Goal: Task Accomplishment & Management: Manage account settings

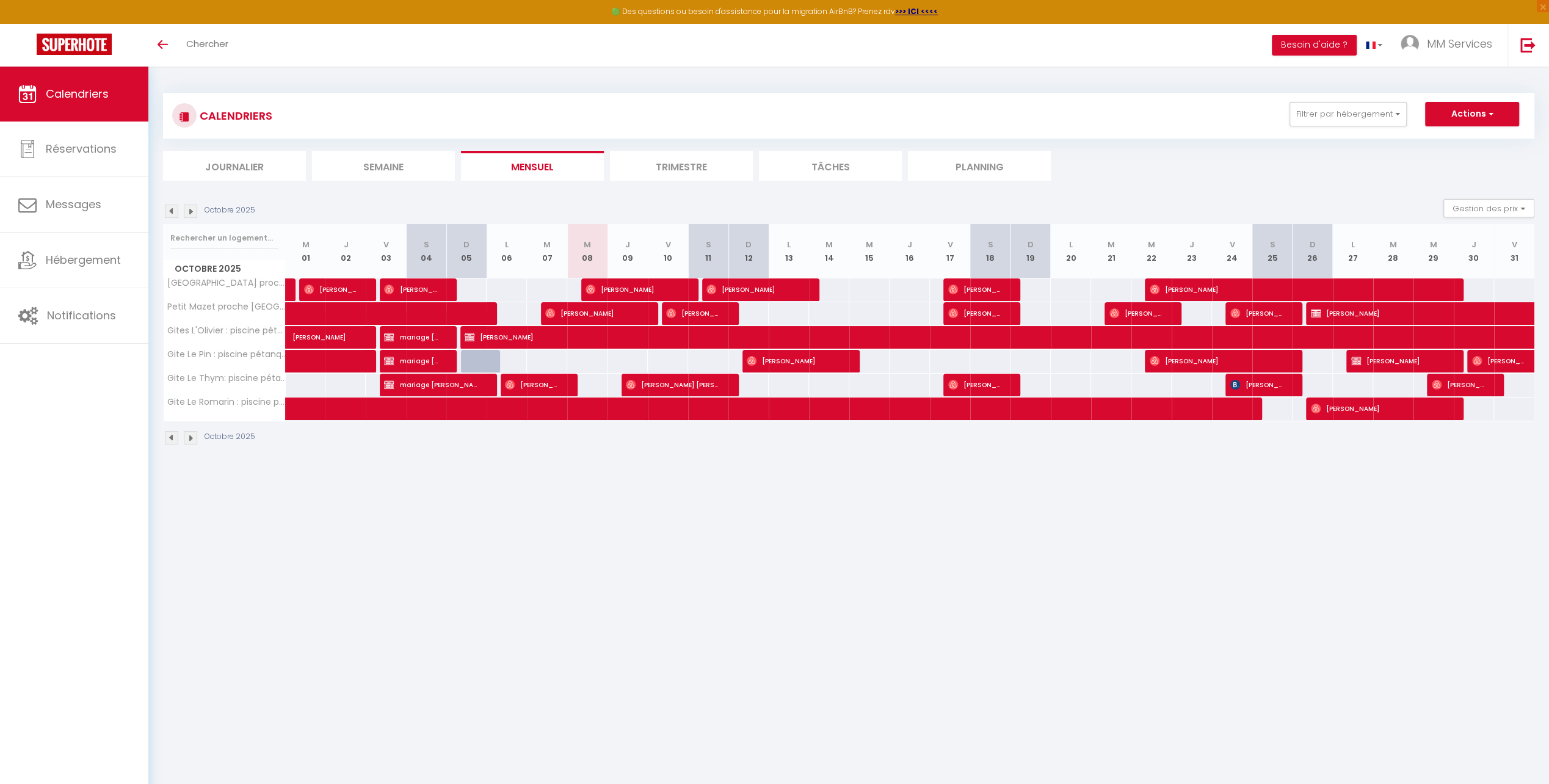
click at [1167, 310] on div at bounding box center [1151, 313] width 40 height 23
select select
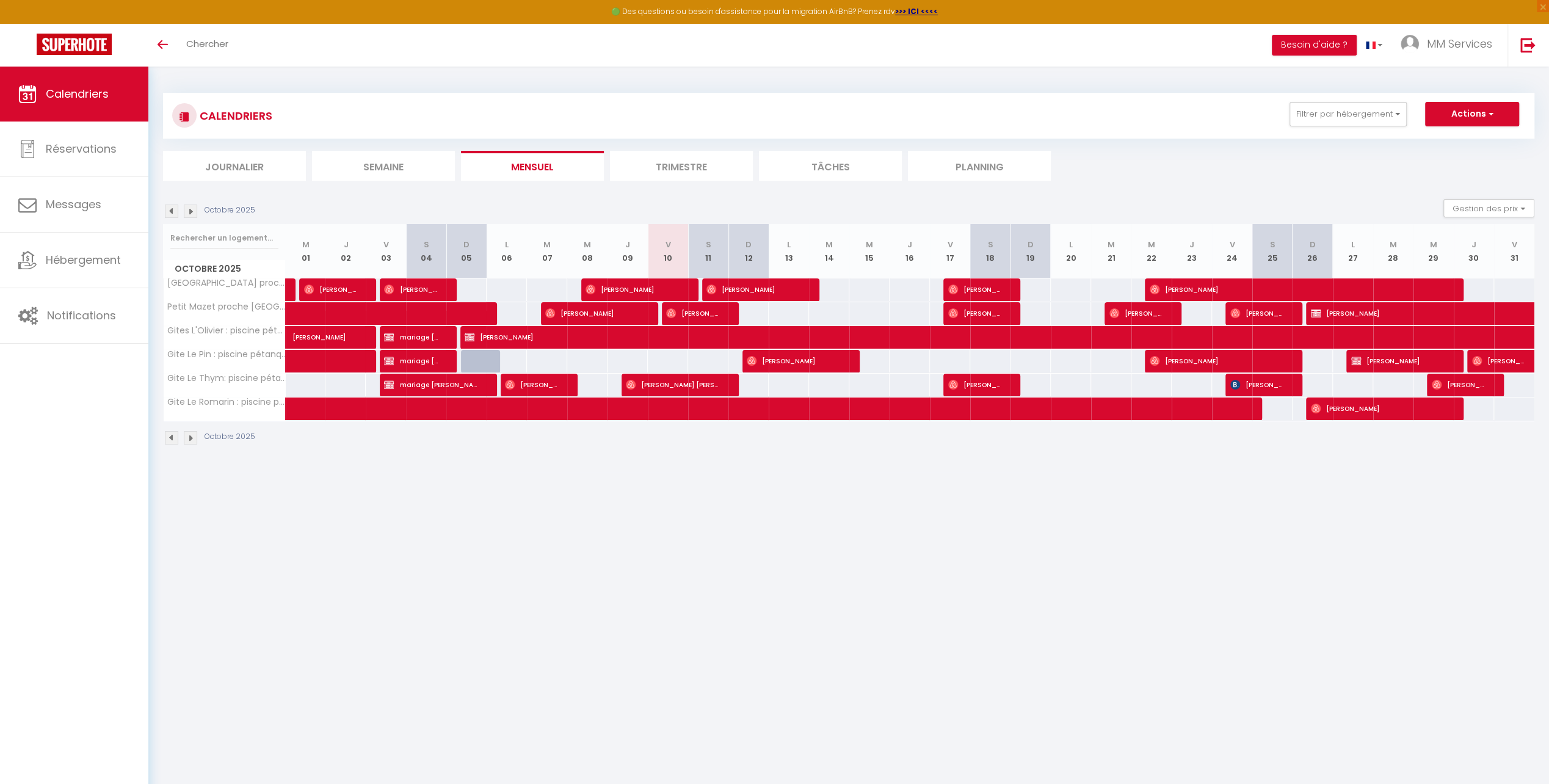
select select
click at [1139, 309] on span "[PERSON_NAME]" at bounding box center [1136, 313] width 54 height 23
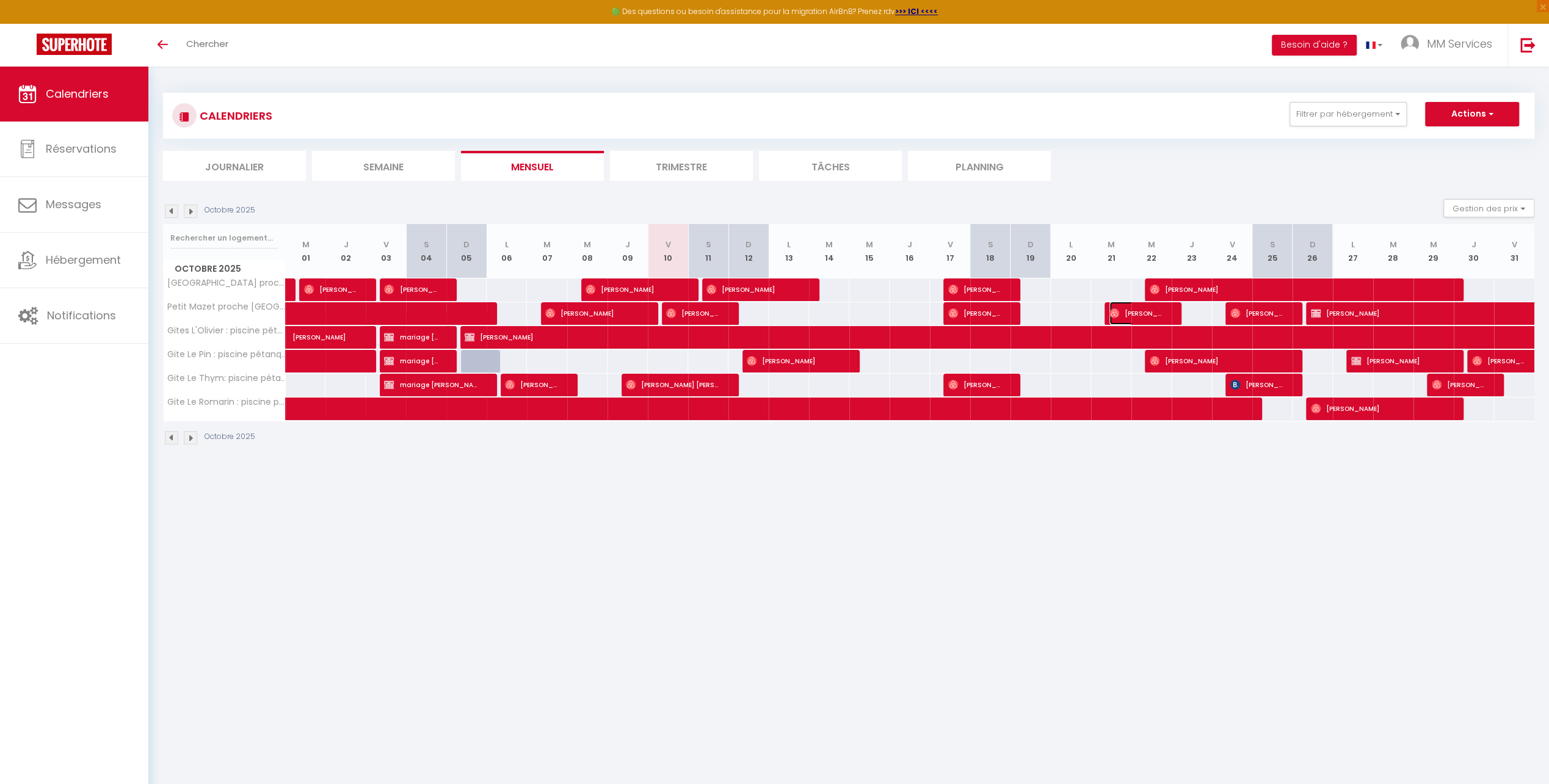
select select "OK"
select select "0"
select select "1"
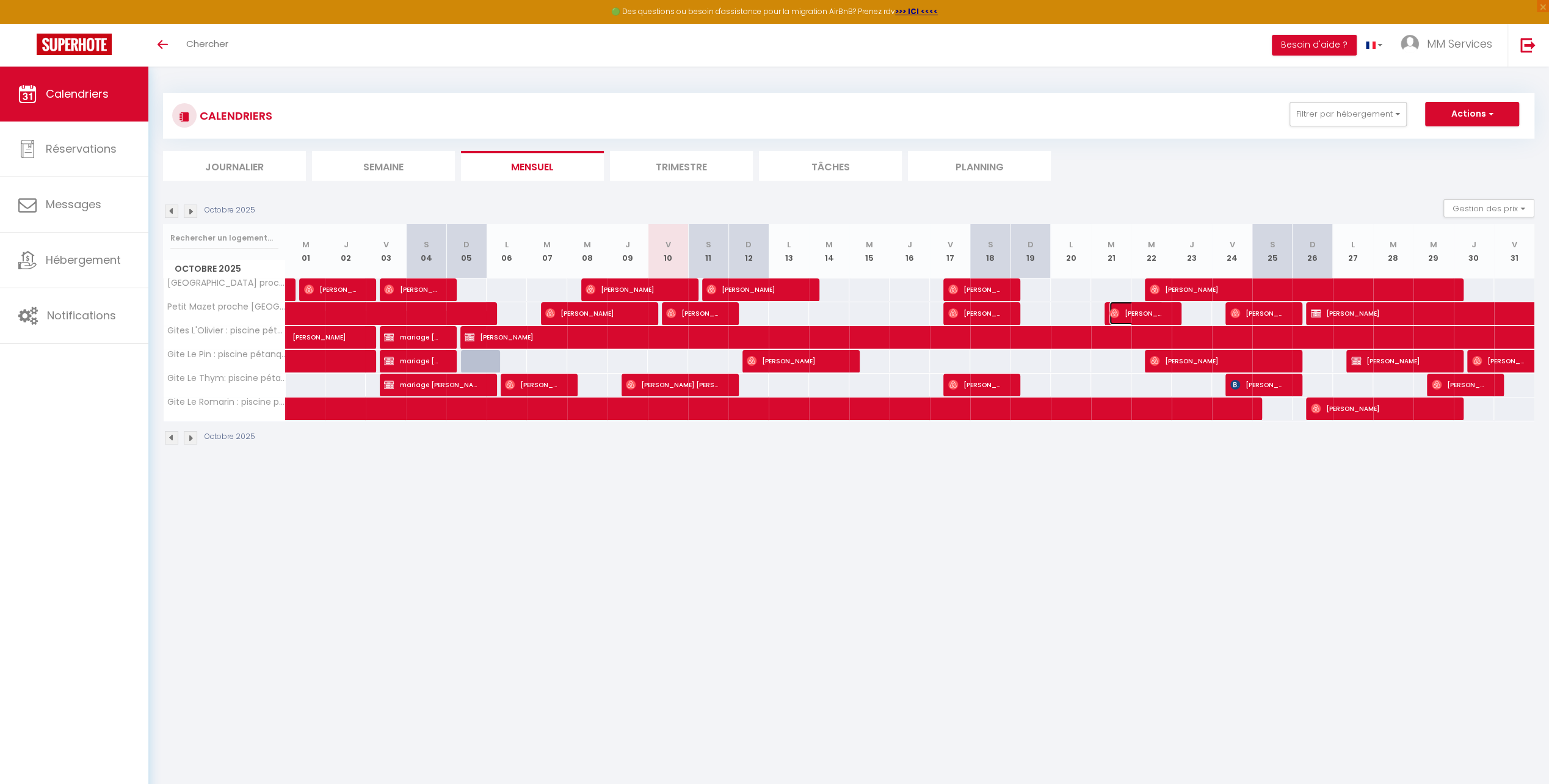
select select
select select "25329"
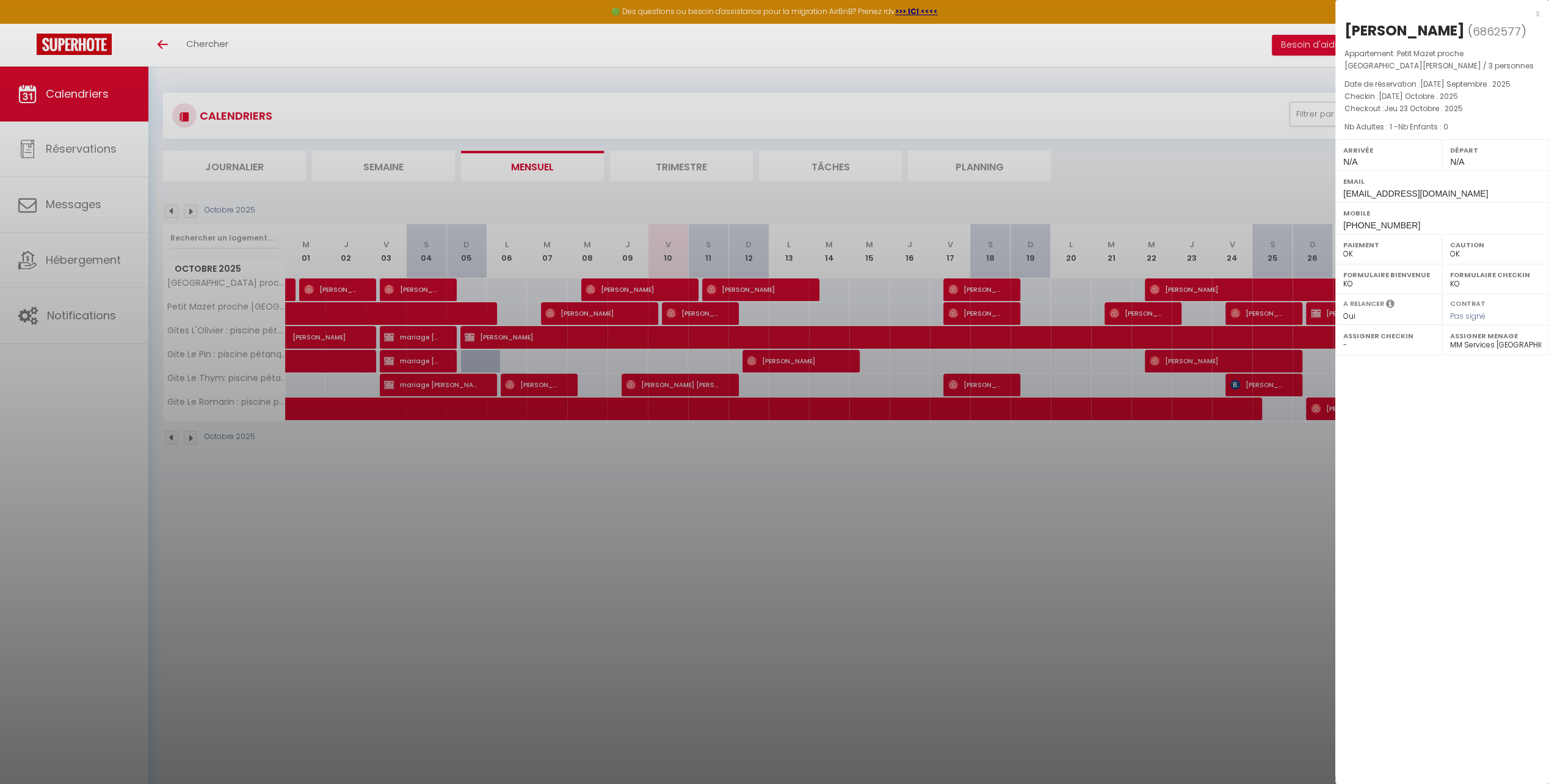
click at [1057, 476] on div at bounding box center [774, 392] width 1549 height 784
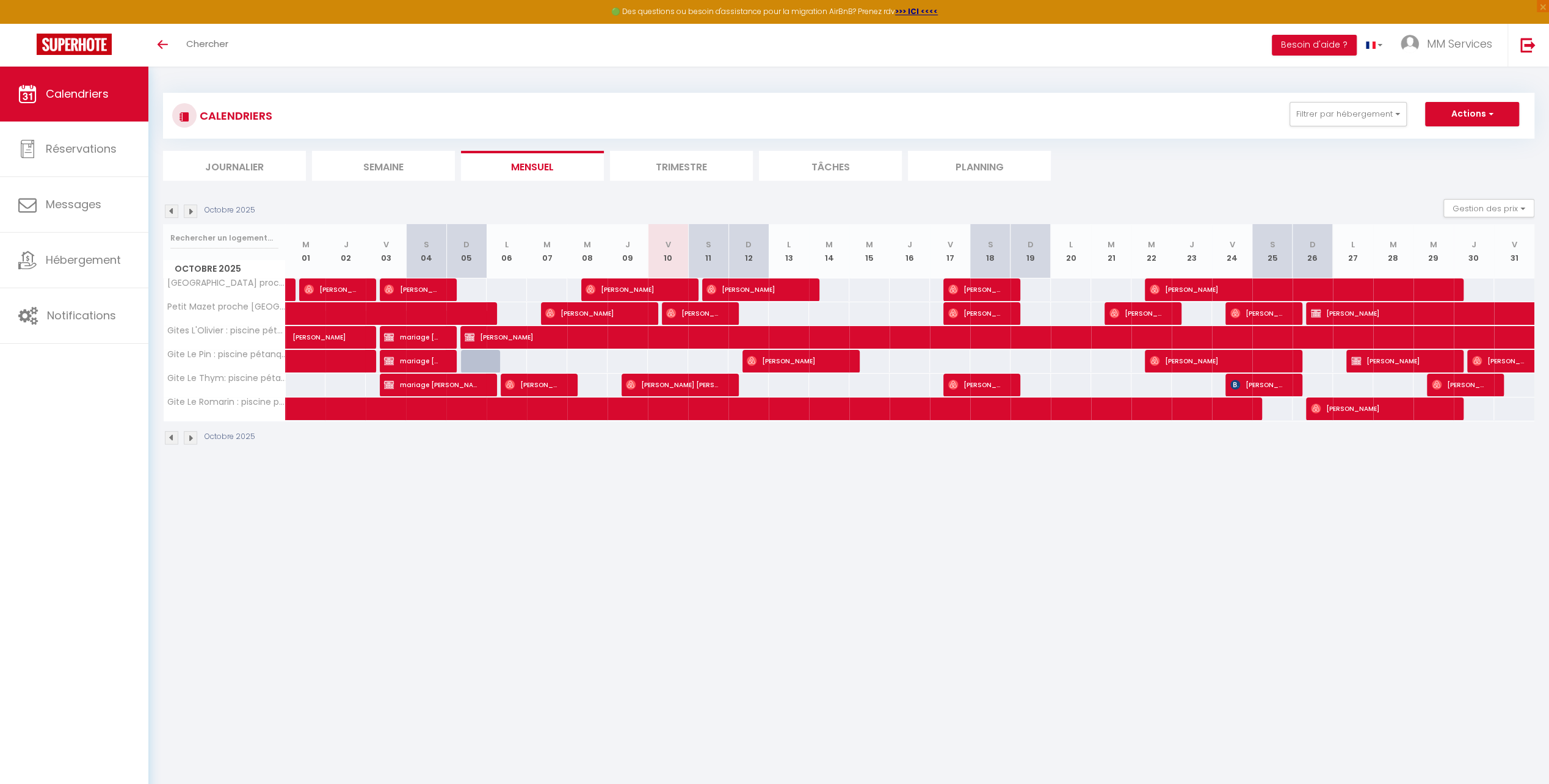
click at [713, 486] on body "🟢 Des questions ou besoin d'assistance pour la migration AirBnB? Prenez rdv >>>…" at bounding box center [774, 459] width 1549 height 784
